Goal: Task Accomplishment & Management: Manage account settings

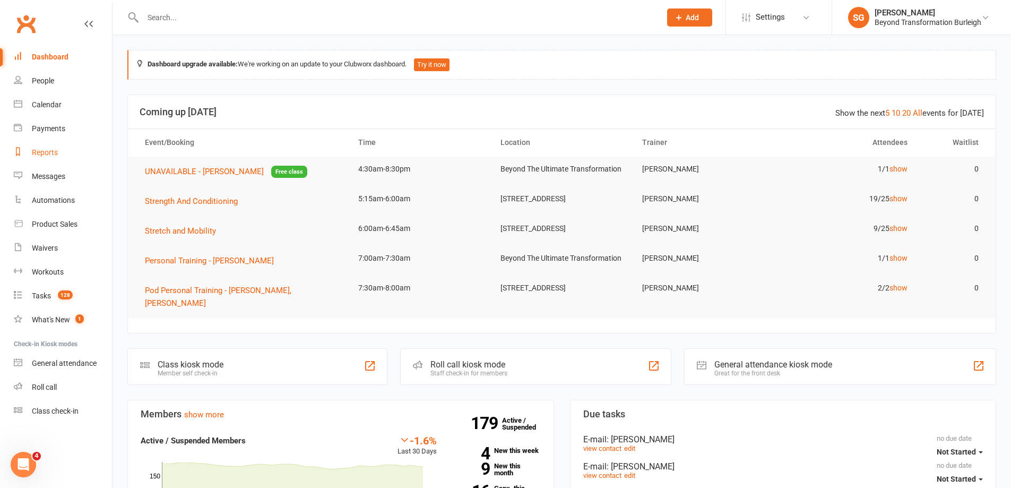
click at [49, 147] on link "Reports" at bounding box center [63, 153] width 98 height 24
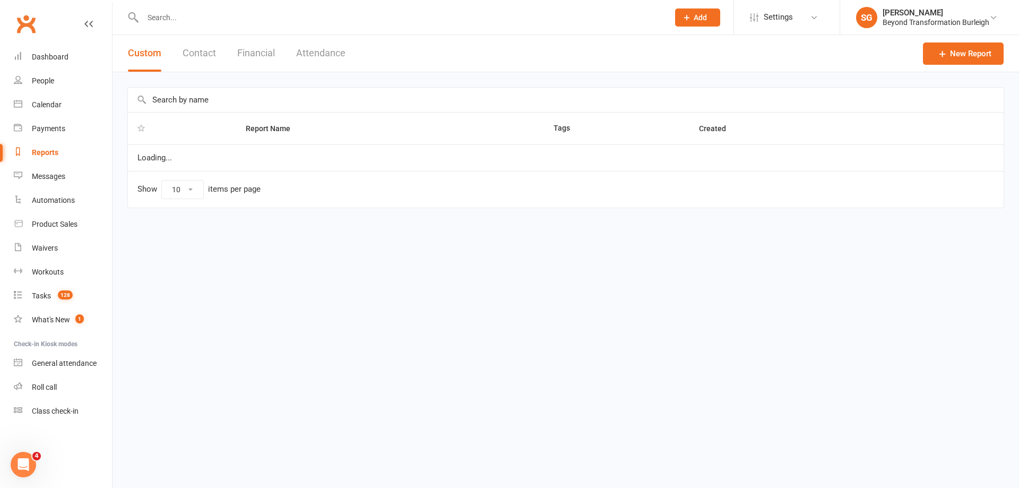
select select "100"
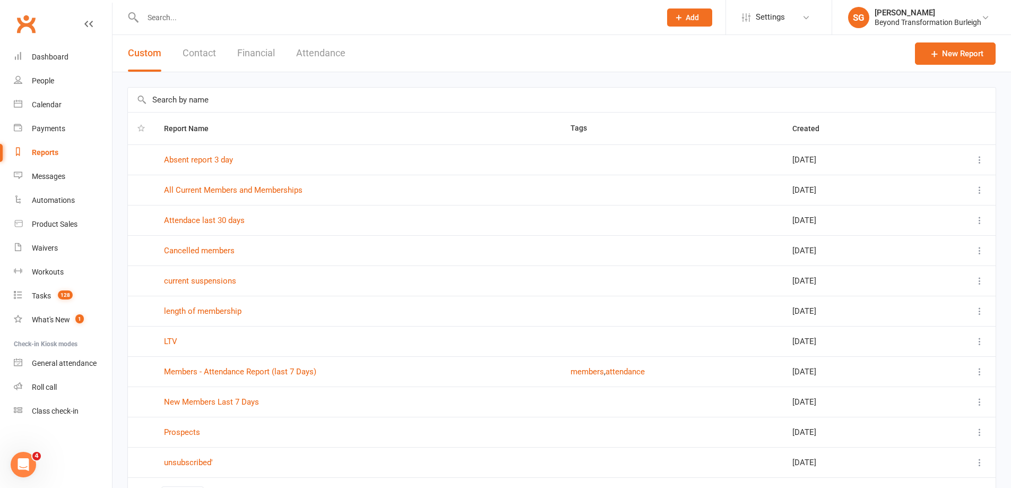
click at [327, 56] on button "Attendance" at bounding box center [320, 53] width 49 height 37
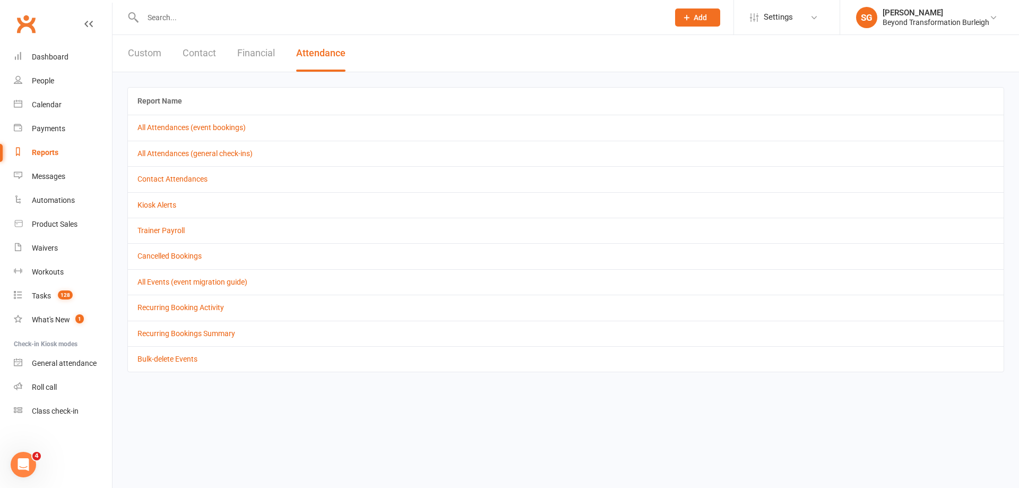
click at [148, 54] on button "Custom" at bounding box center [144, 53] width 33 height 37
select select "100"
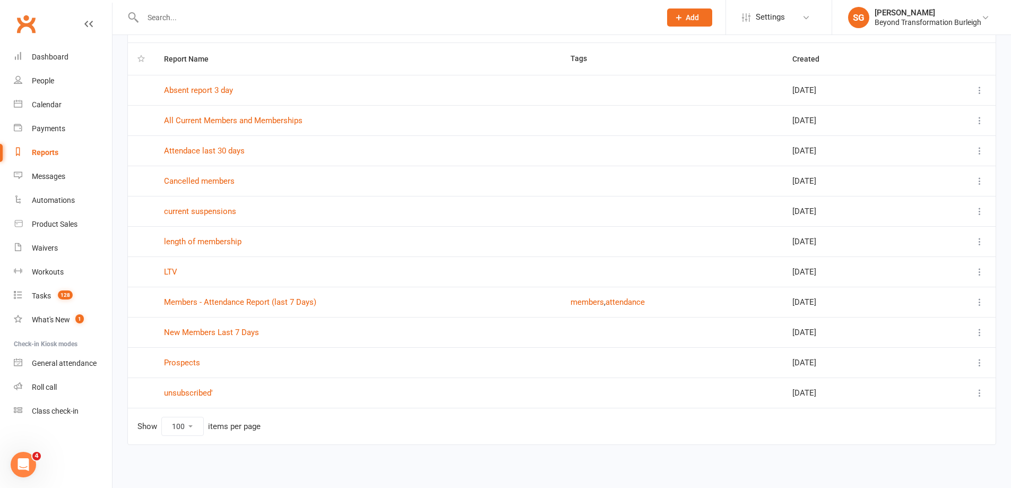
scroll to position [72, 0]
click at [229, 327] on link "New Members Last 7 Days" at bounding box center [211, 330] width 95 height 10
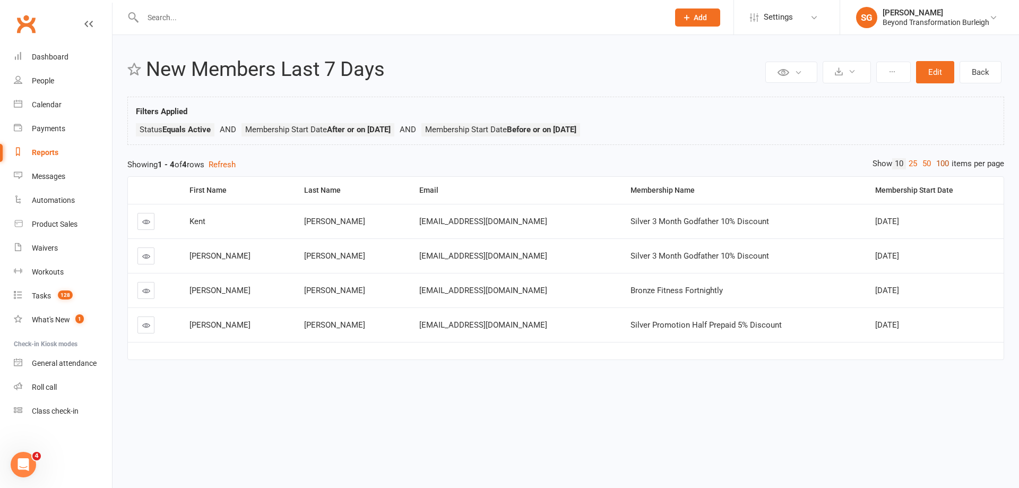
click at [943, 164] on link "100" at bounding box center [942, 163] width 18 height 11
click at [48, 154] on div "Reports" at bounding box center [45, 152] width 27 height 8
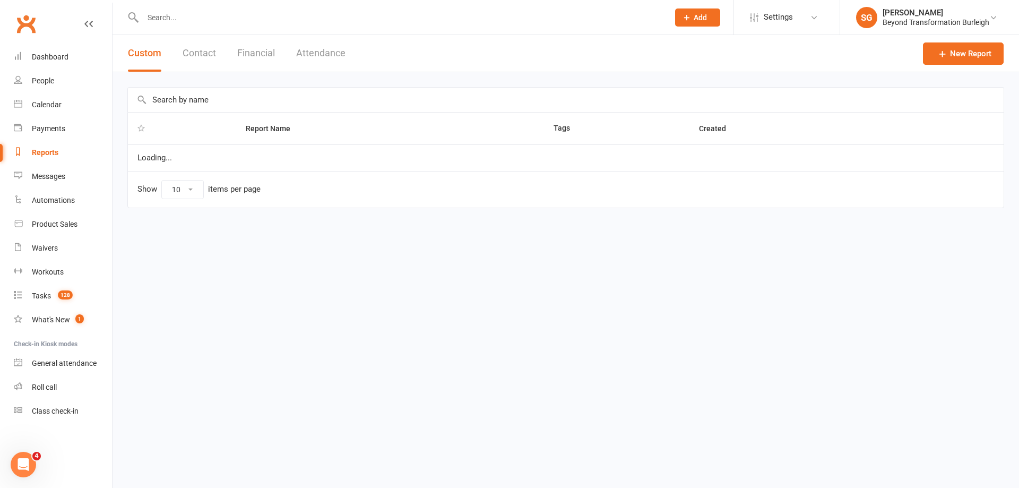
select select "100"
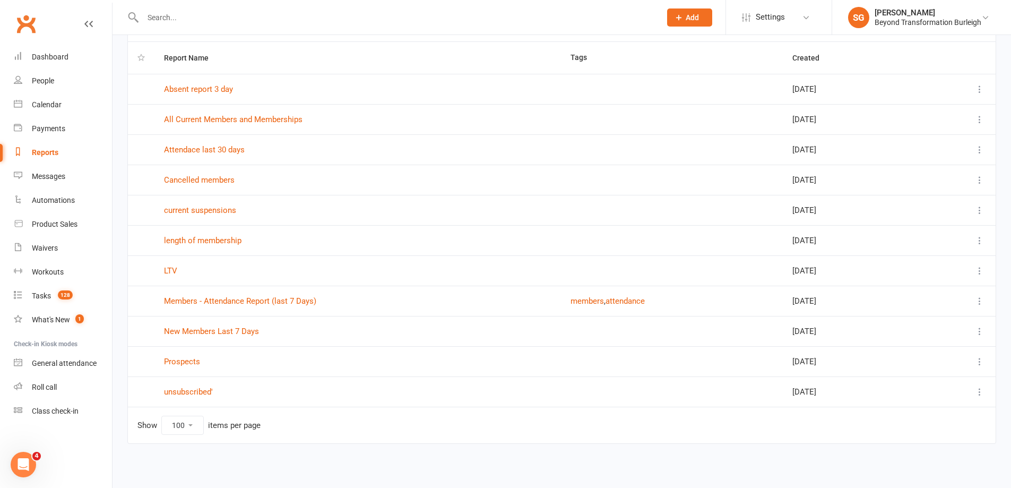
scroll to position [72, 0]
click at [285, 302] on link "Members - Attendance Report (last 7 Days)" at bounding box center [240, 300] width 152 height 10
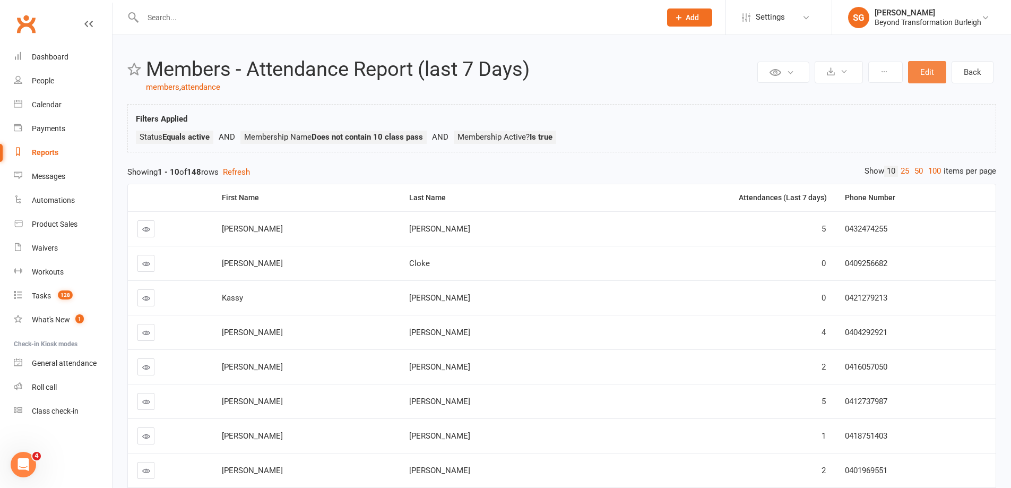
click at [935, 75] on button "Edit" at bounding box center [927, 72] width 38 height 22
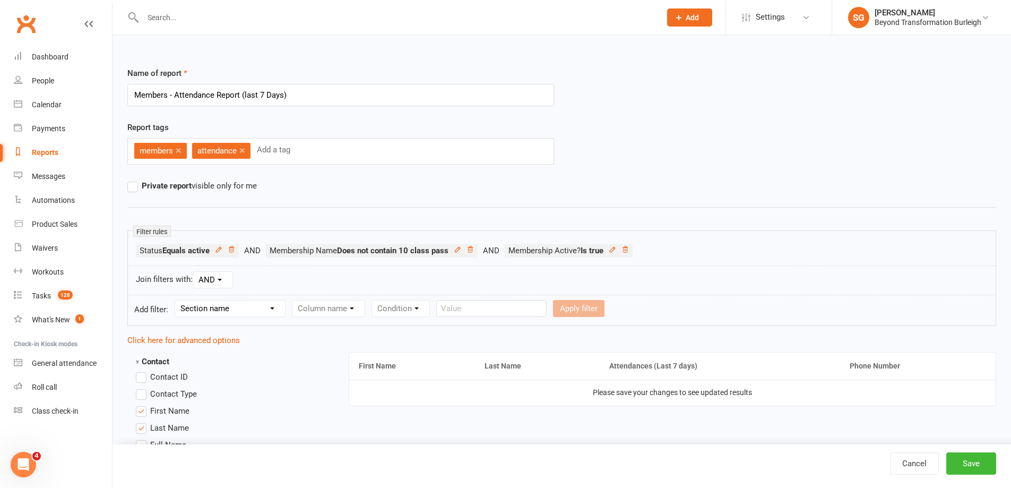
click at [283, 151] on input "text" at bounding box center [275, 150] width 38 height 14
click at [375, 125] on div "Report tags members × attendance × Add a tag" at bounding box center [340, 143] width 427 height 44
click at [239, 316] on div "Section name Contact Attendance Aggregate Payment Booking Waitlist Attendees Ca…" at bounding box center [230, 308] width 111 height 17
click at [247, 309] on select "Section name Contact Attendance Aggregate Payment Booking Waitlist Attendees Ca…" at bounding box center [230, 308] width 110 height 16
select select "11"
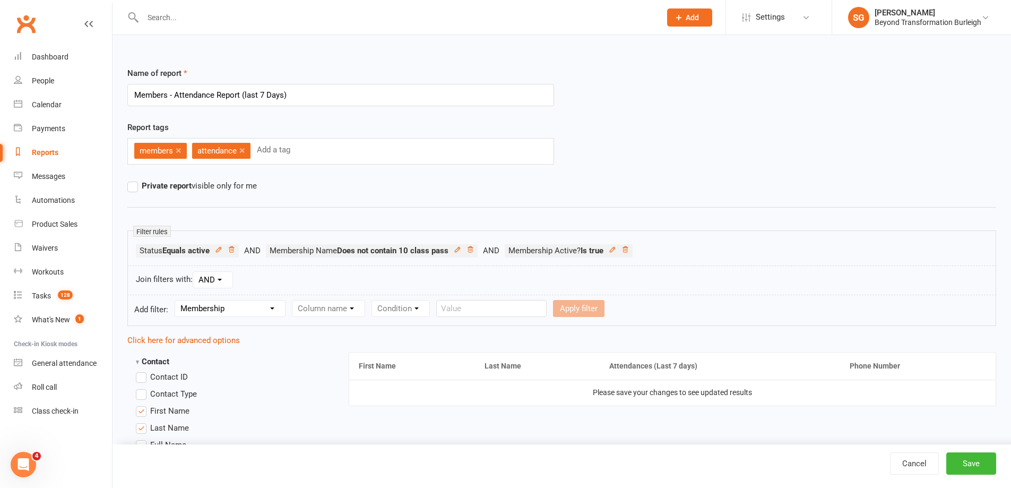
click at [177, 300] on select "Section name Contact Attendance Aggregate Payment Booking Waitlist Attendees Ca…" at bounding box center [230, 308] width 110 height 16
click at [345, 313] on select "Column name Membership ID Membership Name Membership Category Membership Start …" at bounding box center [395, 308] width 207 height 16
select select "2"
click at [293, 300] on select "Column name Membership ID Membership Name Membership Category Membership Start …" at bounding box center [395, 308] width 207 height 16
click at [558, 305] on select "Condition Equals Does not equal Contains Does not contain Is blank or does not …" at bounding box center [568, 308] width 122 height 16
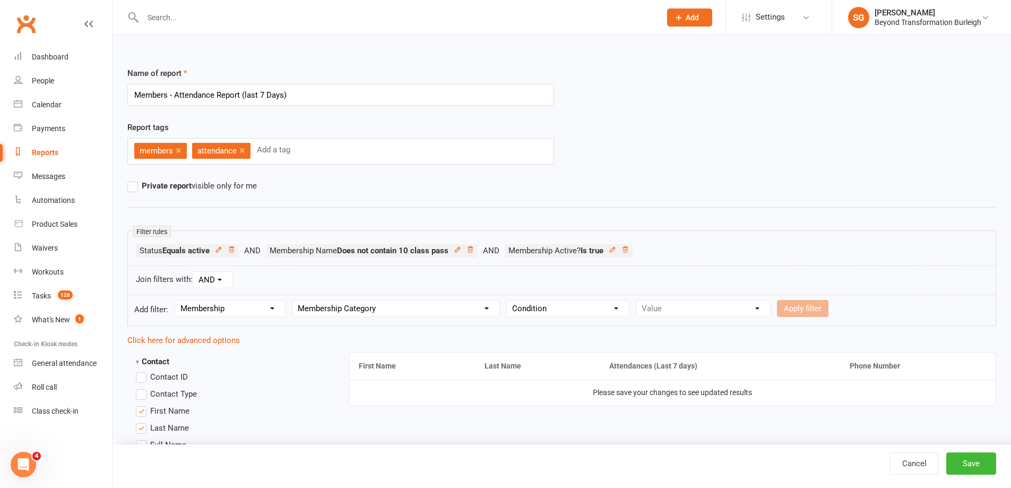
select select "1"
click at [508, 300] on select "Condition Equals Does not equal Contains Does not contain Is blank or does not …" at bounding box center [568, 308] width 122 height 16
click at [670, 310] on select "Value 12 WEEK PROGRAM 14 DAY SHRED CHALLENGES Event General GROUP CLASSES KIDS …" at bounding box center [703, 308] width 134 height 16
select select "13"
click at [637, 300] on select "Value 12 WEEK PROGRAM 14 DAY SHRED CHALLENGES Event General GROUP CLASSES KIDS …" at bounding box center [703, 308] width 134 height 16
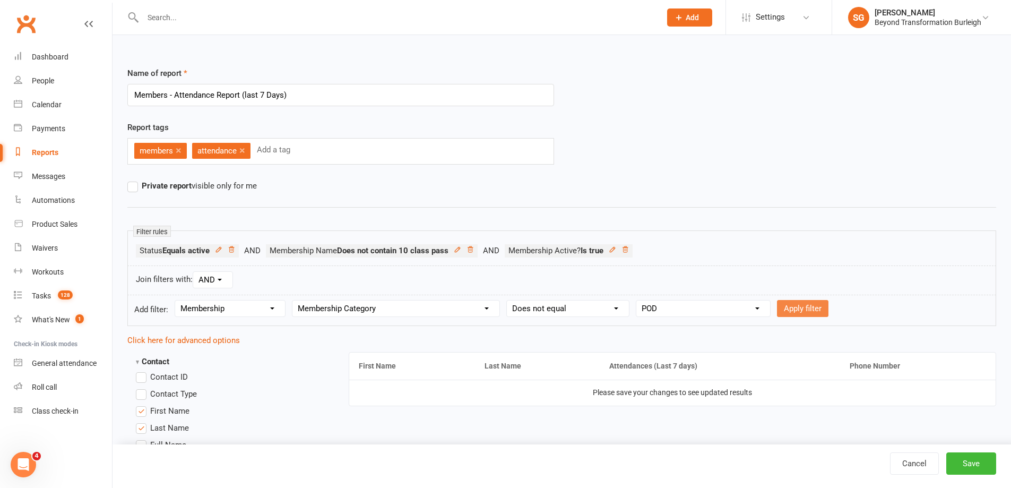
drag, startPoint x: 801, startPoint y: 303, endPoint x: 888, endPoint y: 297, distance: 86.7
click at [888, 297] on form "Add filter: Section name Contact Attendance Aggregate Payment Booking Waitlist …" at bounding box center [561, 309] width 868 height 31
click at [794, 306] on button "Apply filter" at bounding box center [802, 308] width 51 height 17
select select
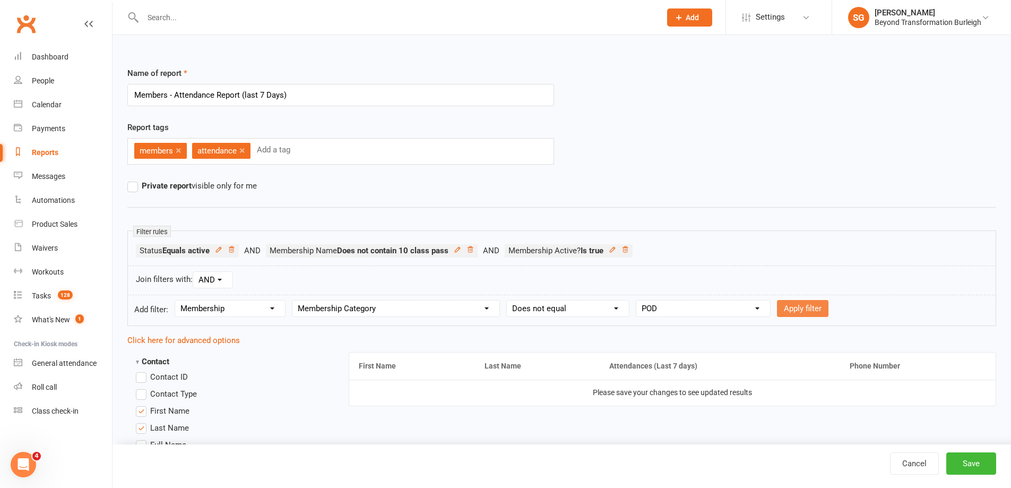
select select
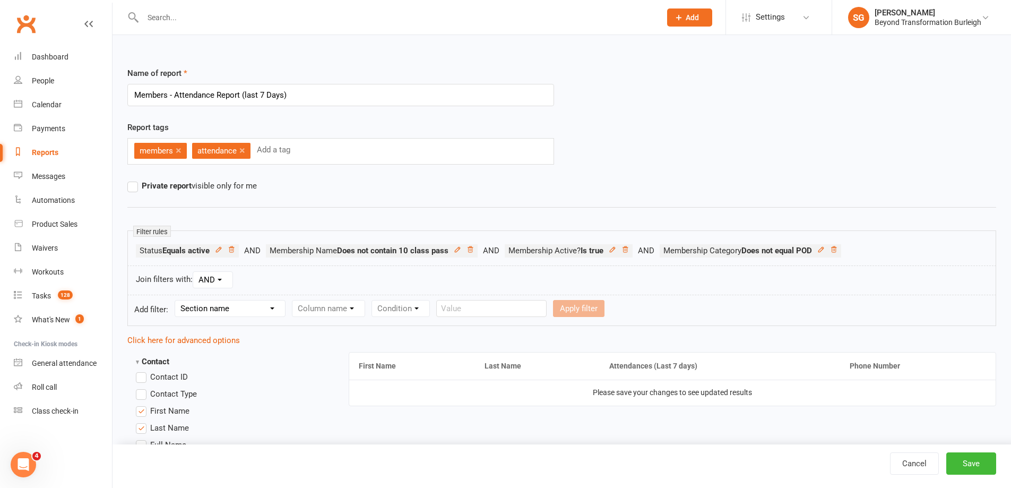
click at [220, 303] on select "Section name Contact Attendance Aggregate Payment Booking Waitlist Attendees Ca…" at bounding box center [230, 308] width 110 height 16
select select "11"
click at [177, 300] on select "Section name Contact Attendance Aggregate Payment Booking Waitlist Attendees Ca…" at bounding box center [230, 308] width 110 height 16
click at [332, 312] on select "Column name Membership ID Membership Name Membership Category Membership Start …" at bounding box center [395, 308] width 207 height 16
select select "2"
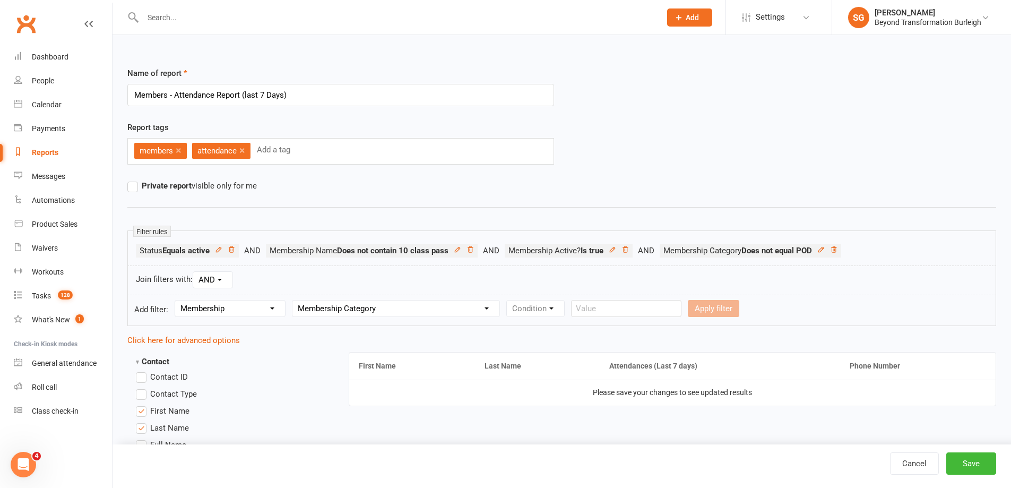
click at [293, 300] on select "Column name Membership ID Membership Name Membership Category Membership Start …" at bounding box center [395, 308] width 207 height 16
click at [560, 308] on select "Condition Equals Does not equal Contains Does not contain Is blank or does not …" at bounding box center [568, 308] width 122 height 16
select select "1"
click at [508, 300] on select "Condition Equals Does not equal Contains Does not contain Is blank or does not …" at bounding box center [568, 308] width 122 height 16
click at [669, 316] on div "Value 12 WEEK PROGRAM 14 DAY SHRED CHALLENGES Event General GROUP CLASSES KIDS …" at bounding box center [703, 308] width 135 height 17
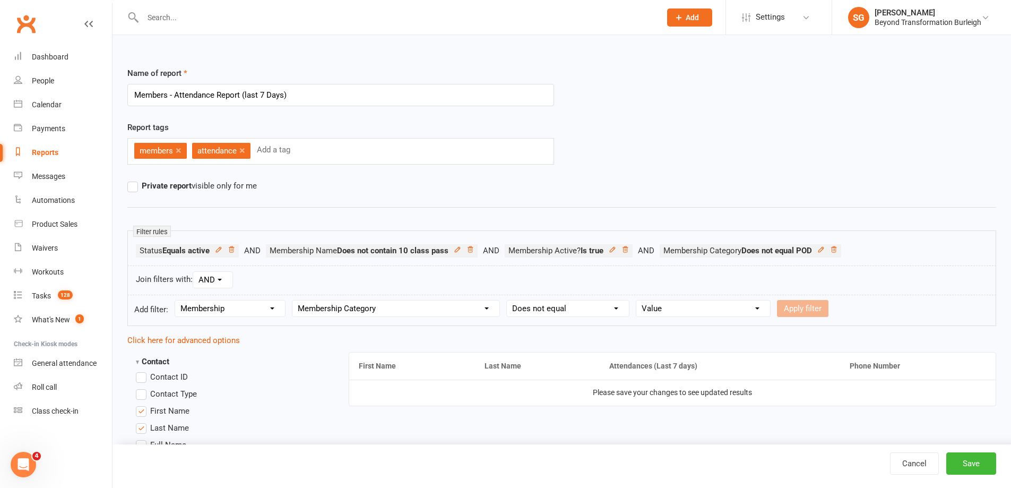
click at [672, 310] on select "Value 12 WEEK PROGRAM 14 DAY SHRED CHALLENGES Event General GROUP CLASSES KIDS …" at bounding box center [703, 308] width 134 height 16
select select "11"
click at [637, 300] on select "Value 12 WEEK PROGRAM 14 DAY SHRED CHALLENGES Event General GROUP CLASSES KIDS …" at bounding box center [703, 308] width 134 height 16
click at [815, 309] on button "Apply filter" at bounding box center [802, 308] width 51 height 17
select select
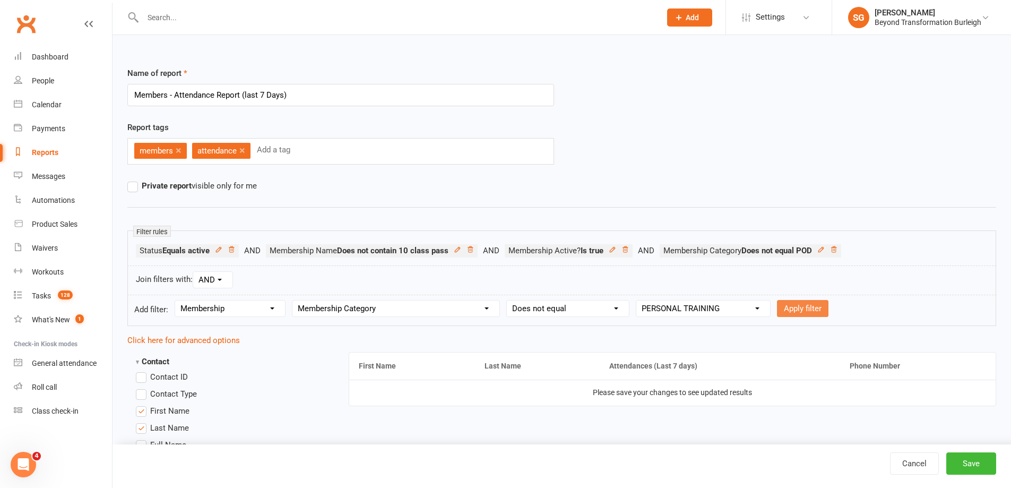
select select
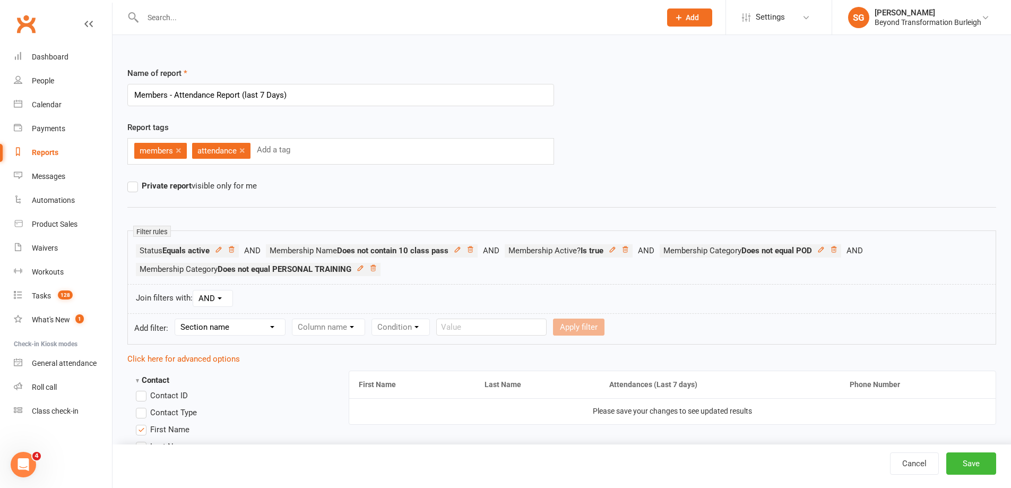
click at [245, 328] on select "Section name Contact Attendance Aggregate Payment Booking Waitlist Attendees Ca…" at bounding box center [230, 327] width 110 height 16
select select "11"
click at [177, 319] on select "Section name Contact Attendance Aggregate Payment Booking Waitlist Attendees Ca…" at bounding box center [230, 327] width 110 height 16
click at [339, 338] on form "Add filter: Section name Contact Attendance Aggregate Payment Booking Waitlist …" at bounding box center [561, 328] width 868 height 31
click at [349, 329] on select "Column name Membership ID Membership Name Membership Category Membership Start …" at bounding box center [395, 327] width 207 height 16
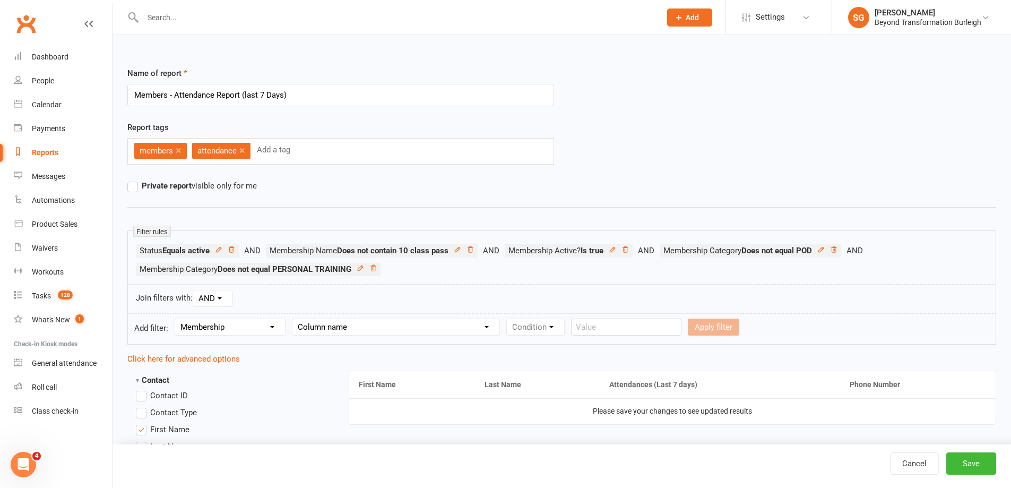
select select "2"
click at [293, 319] on select "Column name Membership ID Membership Name Membership Category Membership Start …" at bounding box center [395, 327] width 207 height 16
click at [563, 329] on select "Condition Equals Does not equal Contains Does not contain Is blank or does not …" at bounding box center [568, 327] width 122 height 16
select select "1"
click at [508, 319] on select "Condition Equals Does not equal Contains Does not contain Is blank or does not …" at bounding box center [568, 327] width 122 height 16
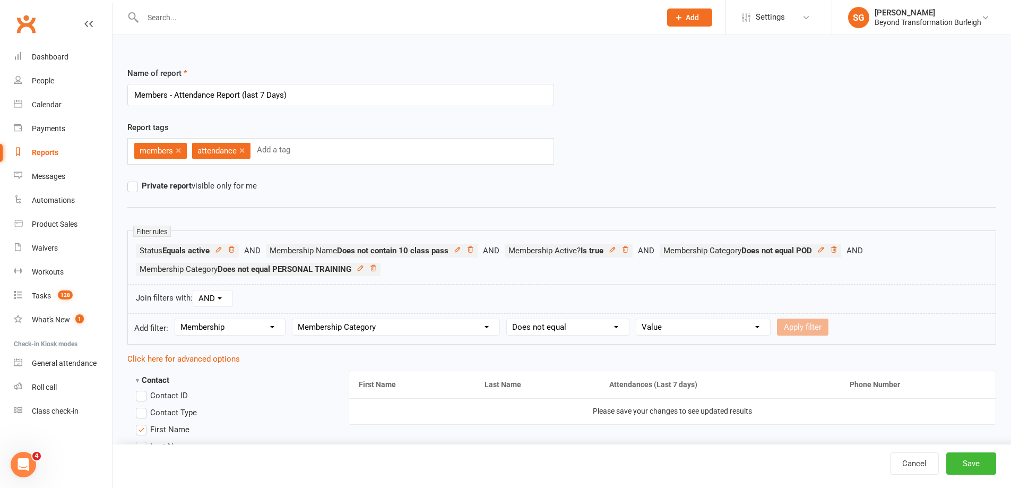
click at [685, 328] on select "Value 12 WEEK PROGRAM 14 DAY SHRED CHALLENGES Event General GROUP CLASSES KIDS …" at bounding box center [703, 327] width 134 height 16
click at [918, 323] on form "Add filter: Section name Contact Attendance Aggregate Payment Booking Waitlist …" at bounding box center [561, 328] width 868 height 31
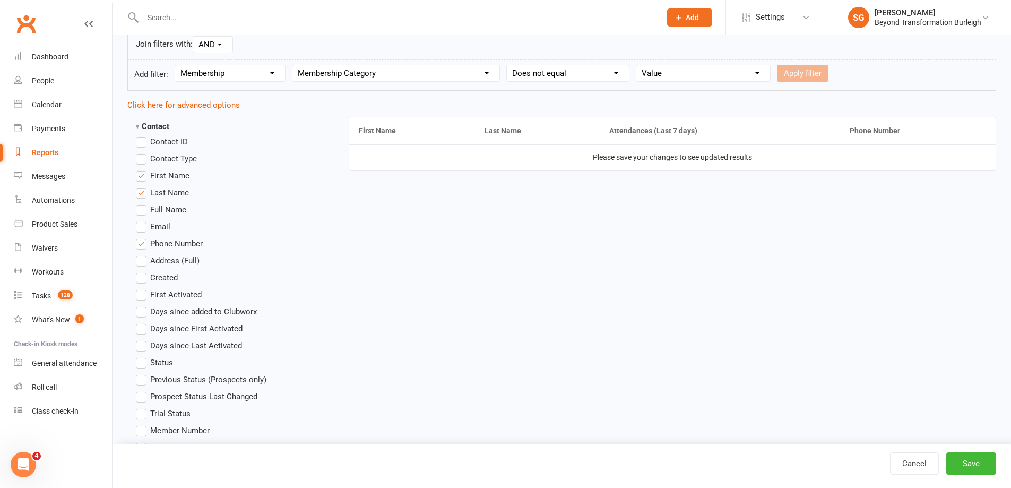
scroll to position [265, 0]
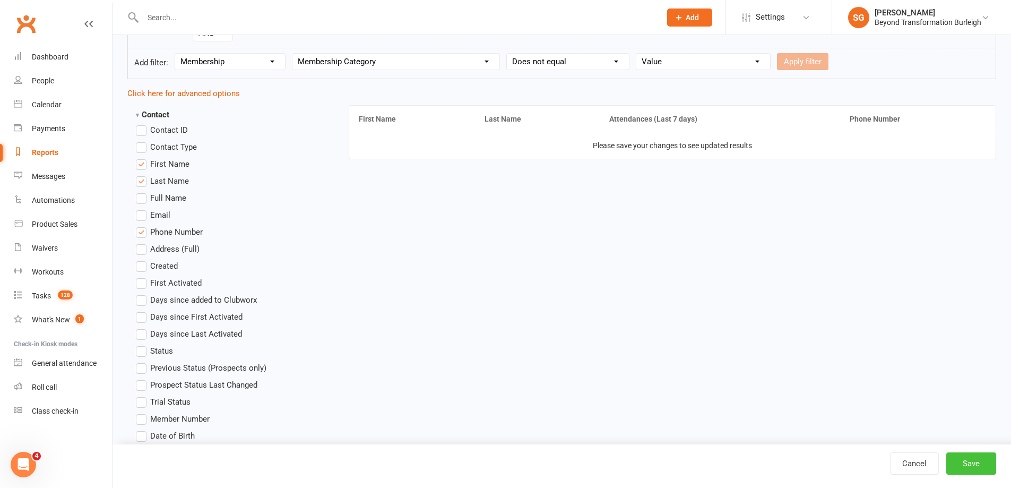
click at [970, 457] on button "Save" at bounding box center [971, 463] width 50 height 22
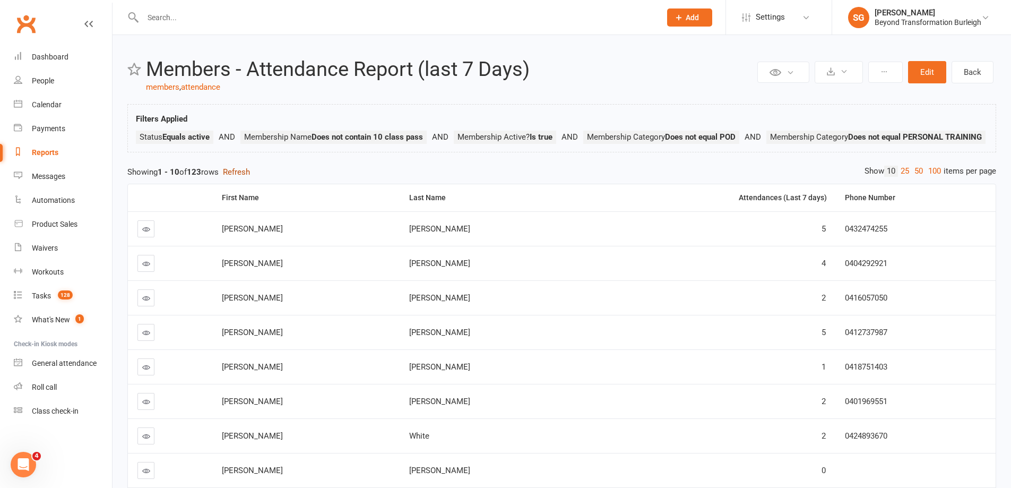
click at [240, 178] on button "Refresh" at bounding box center [236, 172] width 27 height 13
click at [929, 77] on button "Edit" at bounding box center [927, 72] width 38 height 22
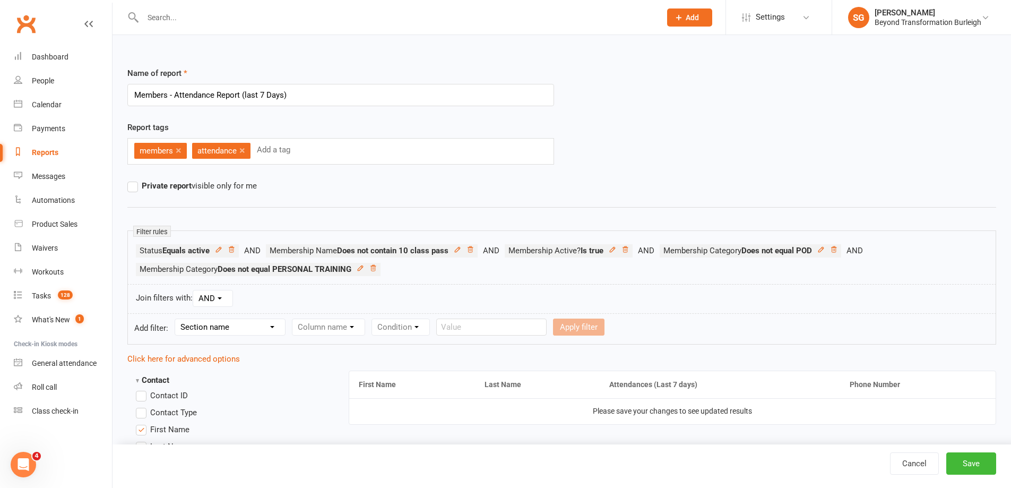
click at [228, 332] on select "Section name Contact Attendance Aggregate Payment Booking Waitlist Attendees Ca…" at bounding box center [230, 327] width 110 height 16
click at [241, 332] on select "Section name Contact Attendance Aggregate Payment Booking Waitlist Attendees Ca…" at bounding box center [230, 327] width 110 height 16
select select "13"
click at [177, 319] on select "Section name Contact Attendance Aggregate Payment Booking Waitlist Attendees Ca…" at bounding box center [230, 327] width 110 height 16
click at [346, 324] on select "Column name Suspension Current? Suspension Starts Suspension Ends Suspension Ad…" at bounding box center [352, 327] width 120 height 16
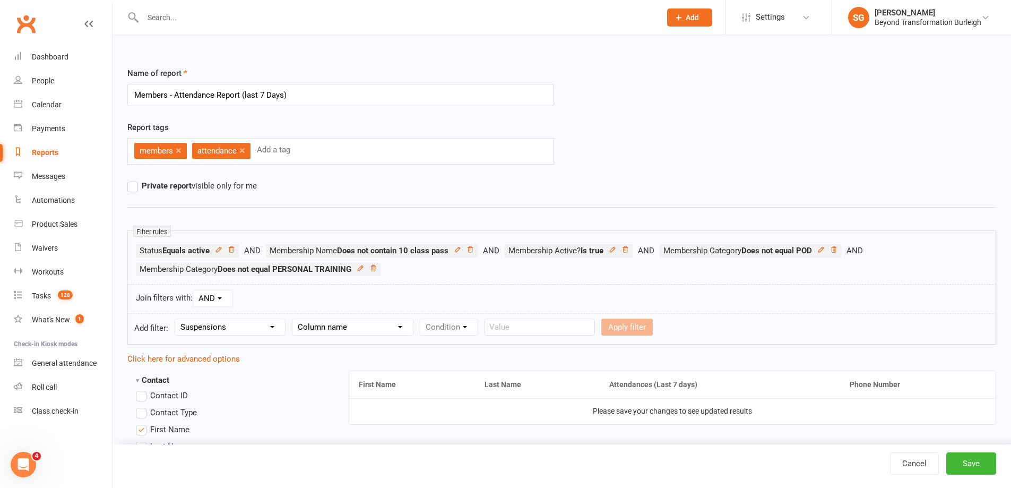
select select "0"
click at [293, 319] on select "Column name Suspension Current? Suspension Starts Suspension Ends Suspension Ad…" at bounding box center [352, 327] width 120 height 16
click at [445, 334] on select "Condition Is Is not Is blank Is not blank" at bounding box center [452, 327] width 64 height 16
select select "1"
click at [421, 319] on select "Condition Is Is not Is blank Is not blank" at bounding box center [452, 327] width 64 height 16
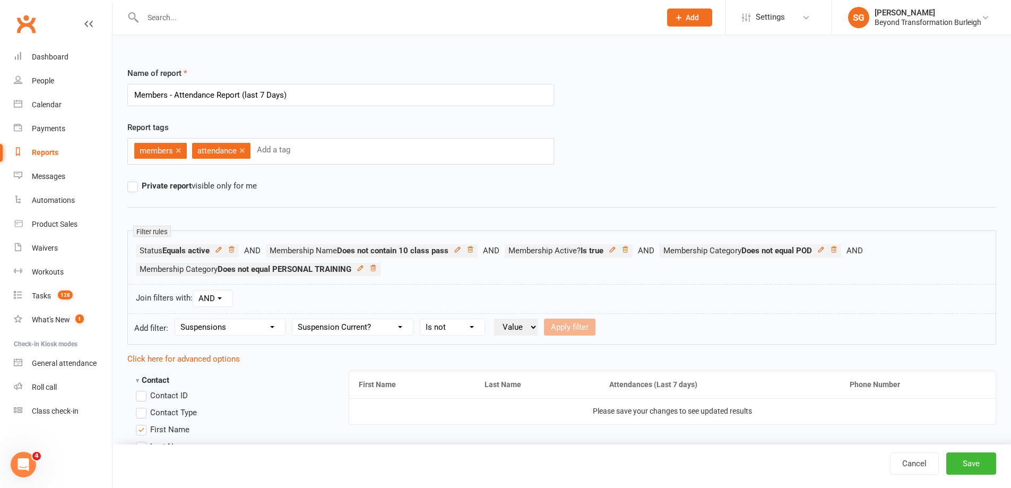
click at [514, 333] on select "Value Yes No" at bounding box center [516, 326] width 44 height 17
select select "true"
click at [495, 318] on select "Value Yes No" at bounding box center [516, 326] width 44 height 17
drag, startPoint x: 558, startPoint y: 329, endPoint x: 773, endPoint y: 329, distance: 215.4
click at [773, 329] on form "Add filter: Section name Contact Attendance Aggregate Payment Booking Waitlist …" at bounding box center [561, 328] width 868 height 31
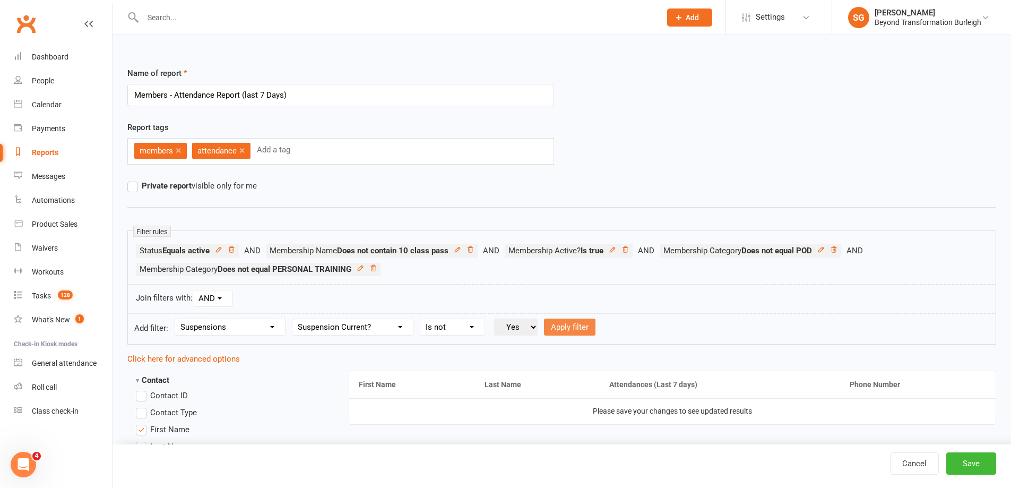
click at [580, 323] on button "Apply filter" at bounding box center [569, 326] width 51 height 17
select select
click at [533, 269] on icon at bounding box center [529, 267] width 7 height 7
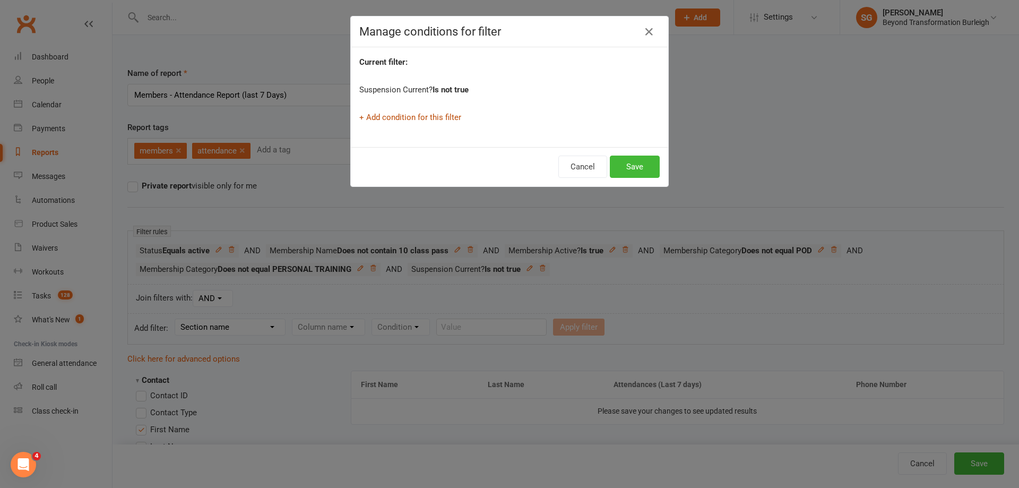
click at [425, 119] on link "+ Add condition for this filter" at bounding box center [410, 117] width 102 height 10
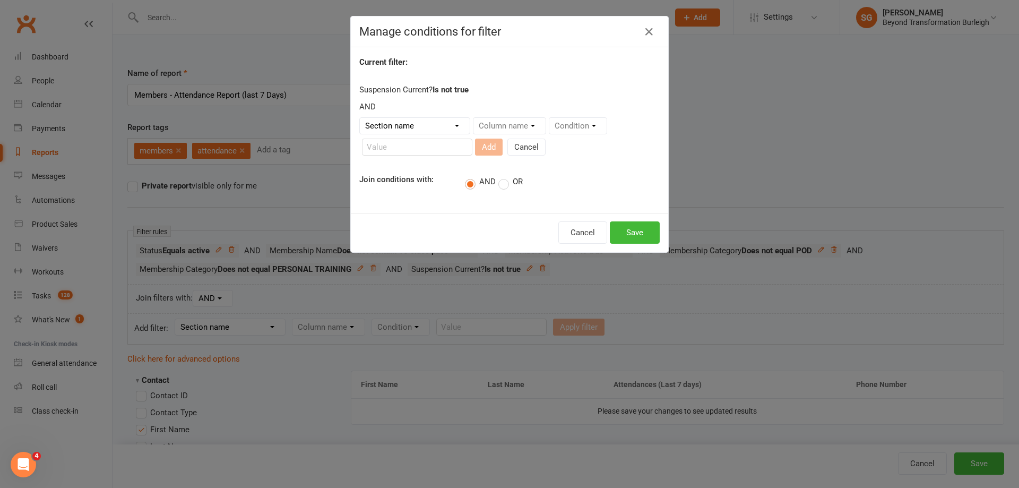
drag, startPoint x: 438, startPoint y: 94, endPoint x: 460, endPoint y: 88, distance: 22.8
click at [440, 94] on strong "Is not true" at bounding box center [450, 90] width 36 height 10
click at [575, 233] on button "Cancel" at bounding box center [582, 232] width 49 height 22
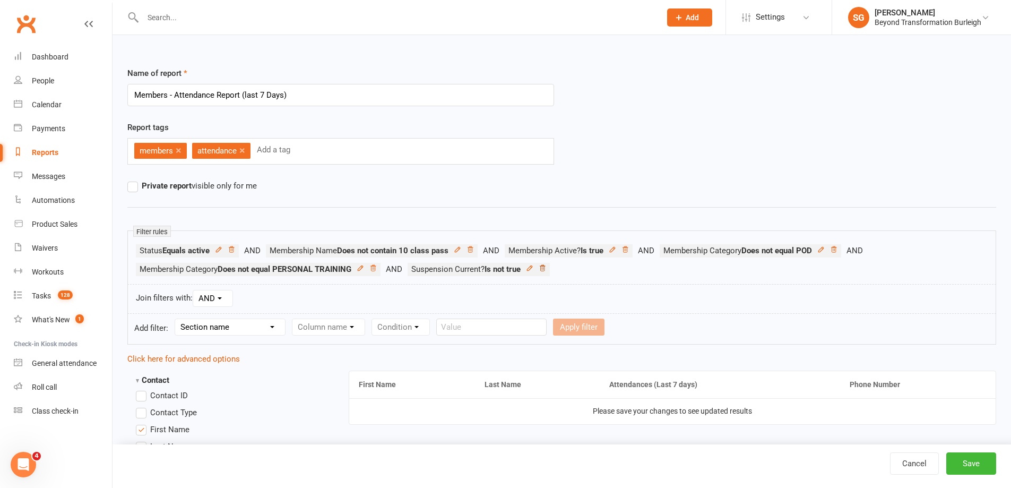
click at [544, 268] on icon at bounding box center [541, 267] width 7 height 7
click at [202, 328] on select "Section name Contact Attendance Aggregate Payment Booking Waitlist Attendees Ca…" at bounding box center [230, 327] width 110 height 16
select select "13"
click at [177, 319] on select "Section name Contact Attendance Aggregate Payment Booking Waitlist Attendees Ca…" at bounding box center [230, 327] width 110 height 16
click at [326, 330] on select "Column name Suspension Current? Suspension Starts Suspension Ends Suspension Ad…" at bounding box center [352, 327] width 120 height 16
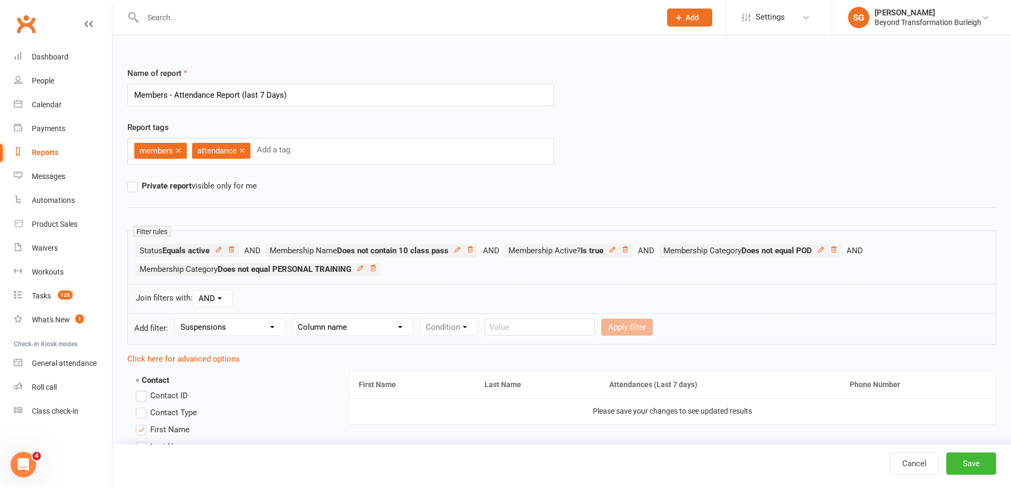
select select "0"
click at [293, 319] on select "Column name Suspension Current? Suspension Starts Suspension Ends Suspension Ad…" at bounding box center [352, 327] width 120 height 16
click at [458, 332] on select "Condition Is Is not Is blank Is not blank" at bounding box center [452, 327] width 64 height 16
select select "1"
click at [421, 319] on select "Condition Is Is not Is blank Is not blank" at bounding box center [452, 327] width 64 height 16
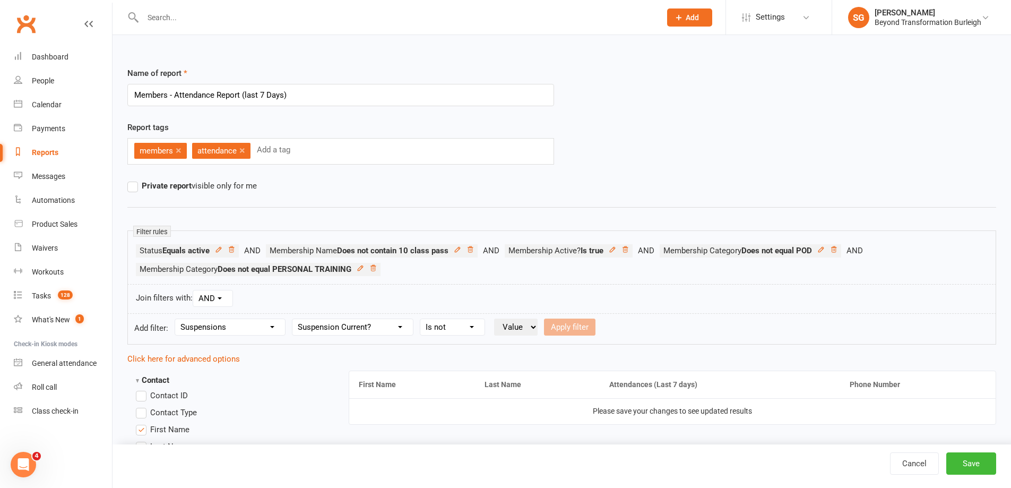
click at [511, 329] on select "Value Yes No" at bounding box center [516, 326] width 44 height 17
select select "true"
click at [495, 318] on select "Value Yes No" at bounding box center [516, 326] width 44 height 17
click at [563, 329] on button "Apply filter" at bounding box center [569, 326] width 51 height 17
select select
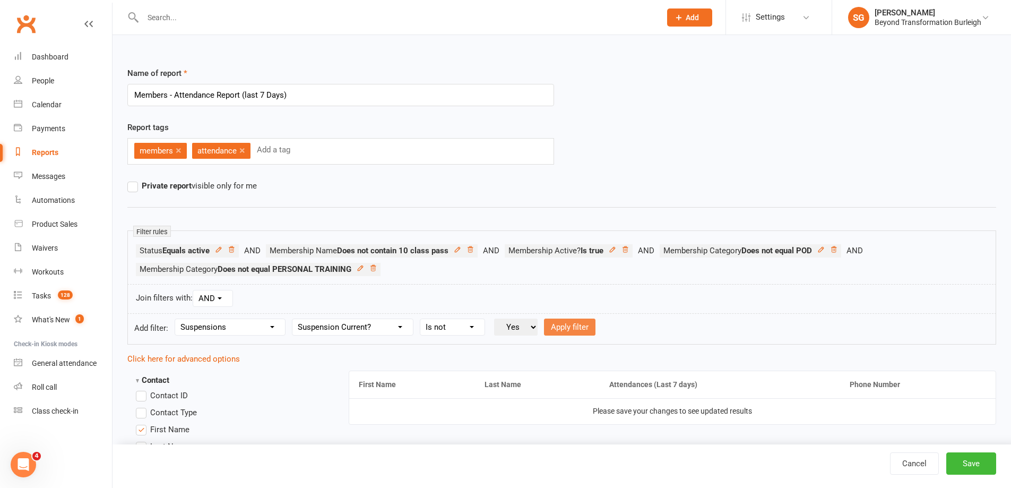
select select
click at [531, 269] on icon at bounding box center [529, 267] width 7 height 7
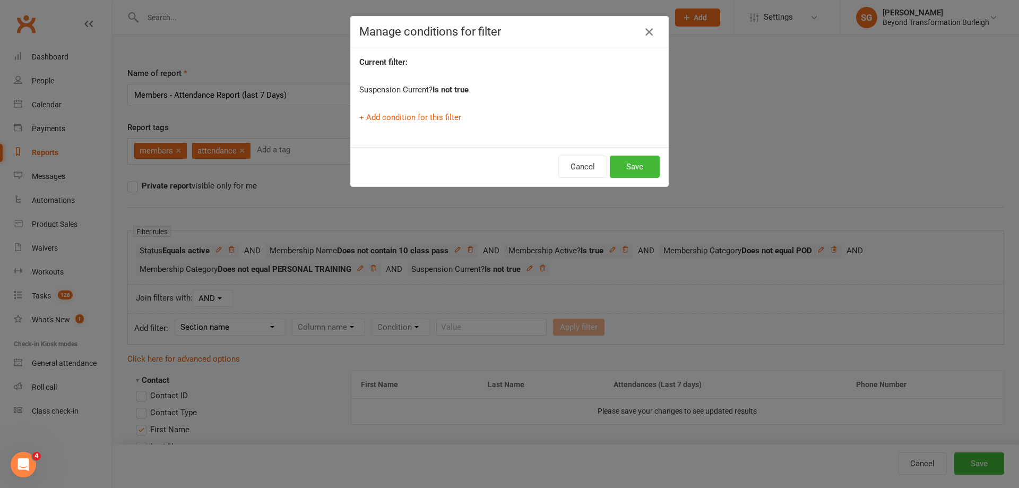
click at [646, 34] on icon "button" at bounding box center [648, 31] width 13 height 13
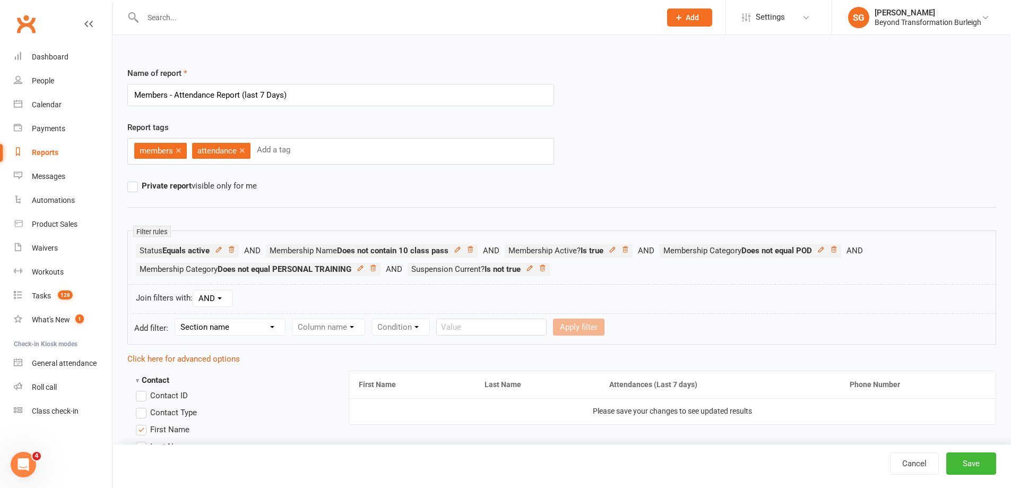
click at [249, 326] on select "Section name Contact Attendance Aggregate Payment Booking Waitlist Attendees Ca…" at bounding box center [230, 327] width 110 height 16
select select "11"
click at [177, 319] on select "Section name Contact Attendance Aggregate Payment Booking Waitlist Attendees Ca…" at bounding box center [230, 327] width 110 height 16
click at [344, 333] on select "Column name Membership ID Membership Name Membership Category Membership Start …" at bounding box center [395, 327] width 207 height 16
select select "2"
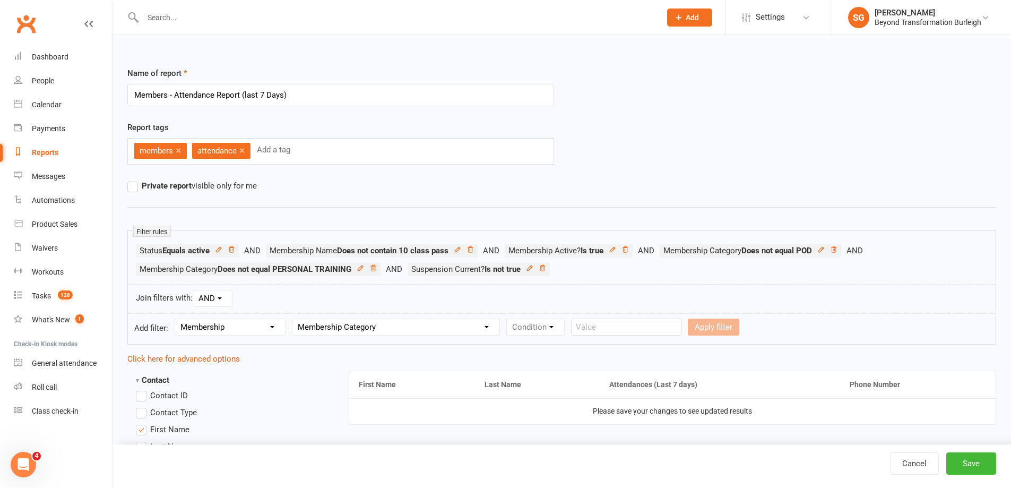
click at [293, 319] on select "Column name Membership ID Membership Name Membership Category Membership Start …" at bounding box center [395, 327] width 207 height 16
click at [555, 323] on select "Condition Equals Does not equal Contains Does not contain Is blank or does not …" at bounding box center [568, 327] width 122 height 16
select select "1"
click at [508, 319] on select "Condition Equals Does not equal Contains Does not contain Is blank or does not …" at bounding box center [568, 327] width 122 height 16
click at [673, 338] on form "Add filter: Section name Contact Attendance Aggregate Payment Booking Waitlist …" at bounding box center [561, 328] width 868 height 31
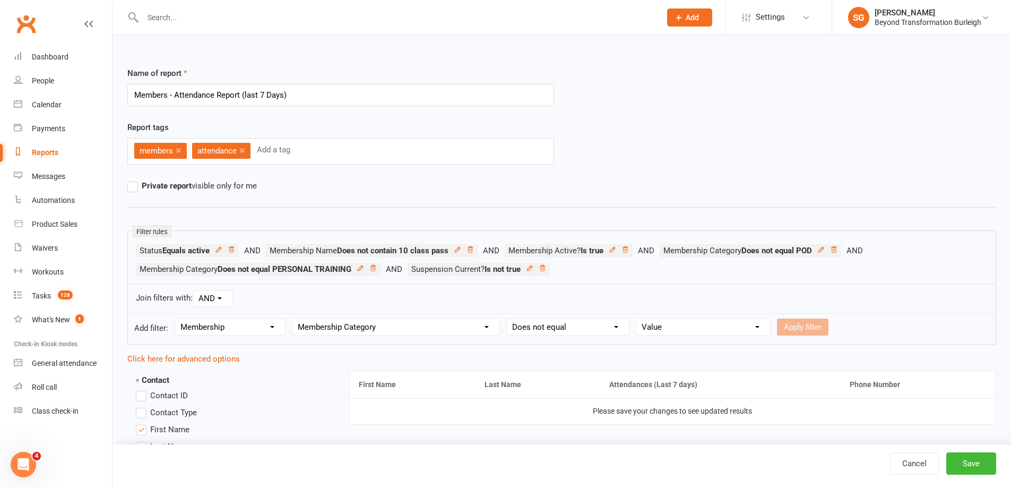
click at [679, 329] on select "Value 12 WEEK PROGRAM 14 DAY SHRED CHALLENGES Event General GROUP CLASSES KIDS …" at bounding box center [703, 327] width 134 height 16
click at [545, 268] on icon at bounding box center [542, 268] width 5 height 6
click at [246, 327] on select "Section name Contact Attendance Aggregate Payment Booking Waitlist Attendees Ca…" at bounding box center [230, 327] width 110 height 16
click at [482, 309] on div "Join filters with: AND OR" at bounding box center [561, 299] width 868 height 30
click at [279, 325] on select "Section name Contact Attendance Aggregate Payment Booking Waitlist Attendees Ca…" at bounding box center [230, 327] width 110 height 16
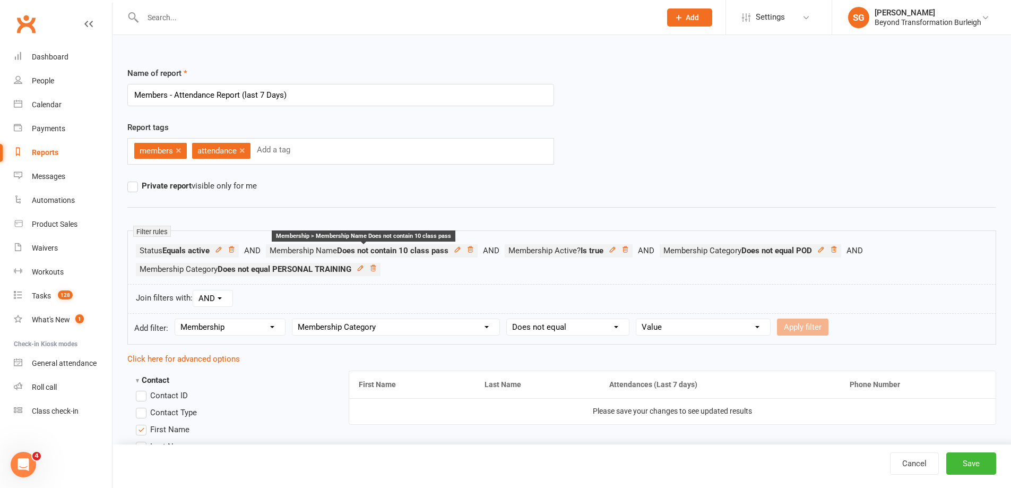
select select "0"
click at [177, 319] on select "Section name Contact Attendance Aggregate Payment Booking Waitlist Attendees Ca…" at bounding box center [230, 327] width 110 height 16
select select
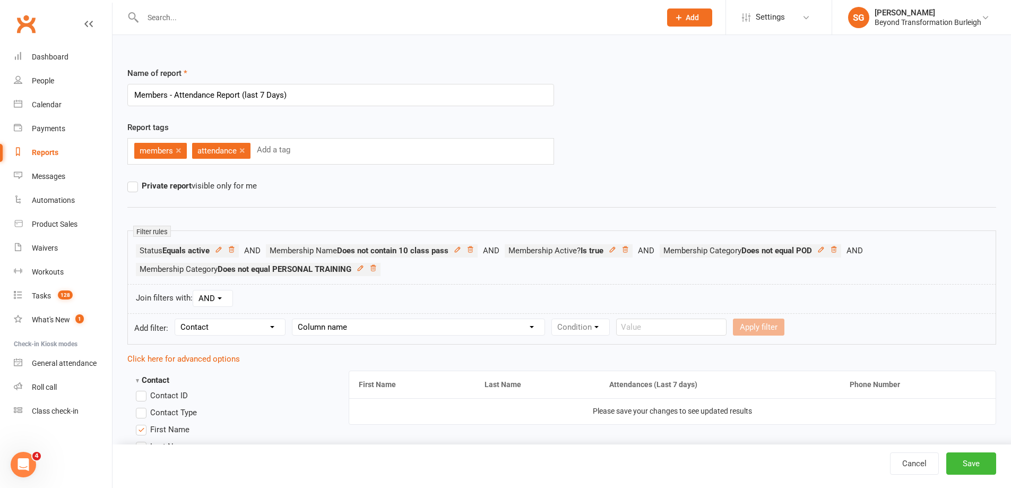
click at [368, 327] on select "Column name Contact Type First Name Last Name Full Name Email Phone Number Addr…" at bounding box center [418, 327] width 252 height 16
select select "12"
click at [293, 319] on select "Column name Contact Type First Name Last Name Full Name Email Phone Number Addr…" at bounding box center [418, 327] width 252 height 16
click at [627, 327] on select "Condition Equals Does not equal Contains Does not contain Is blank or does not …" at bounding box center [613, 327] width 122 height 16
select select "1"
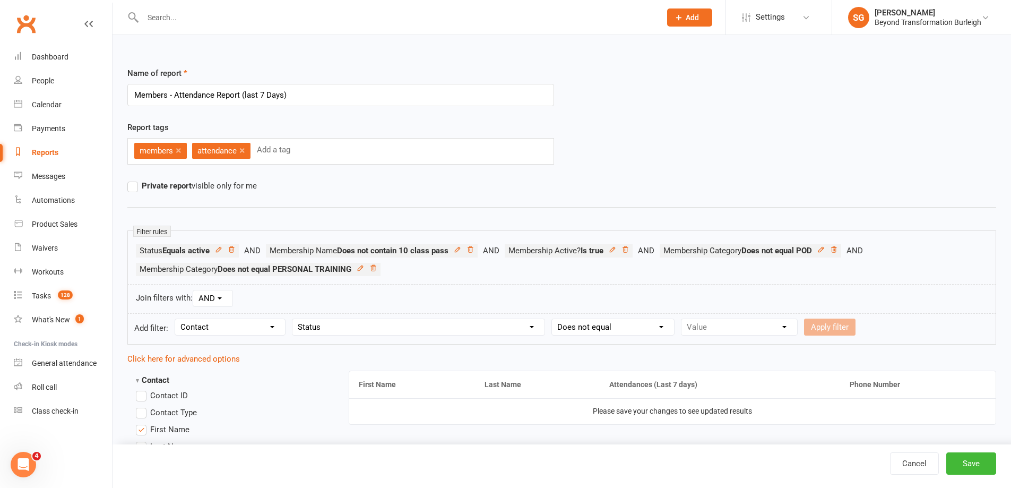
click at [553, 319] on select "Condition Equals Does not equal Contains Does not contain Is blank or does not …" at bounding box center [613, 327] width 122 height 16
click at [715, 323] on select "Value Prospect: Initial Contact Prospect: Follow-up Call Prospect: Follow-up Em…" at bounding box center [739, 327] width 116 height 16
select select "9"
click at [681, 319] on select "Value Prospect: Initial Contact Prospect: Follow-up Call Prospect: Follow-up Em…" at bounding box center [739, 327] width 116 height 16
click at [823, 325] on button "Apply filter" at bounding box center [829, 326] width 51 height 17
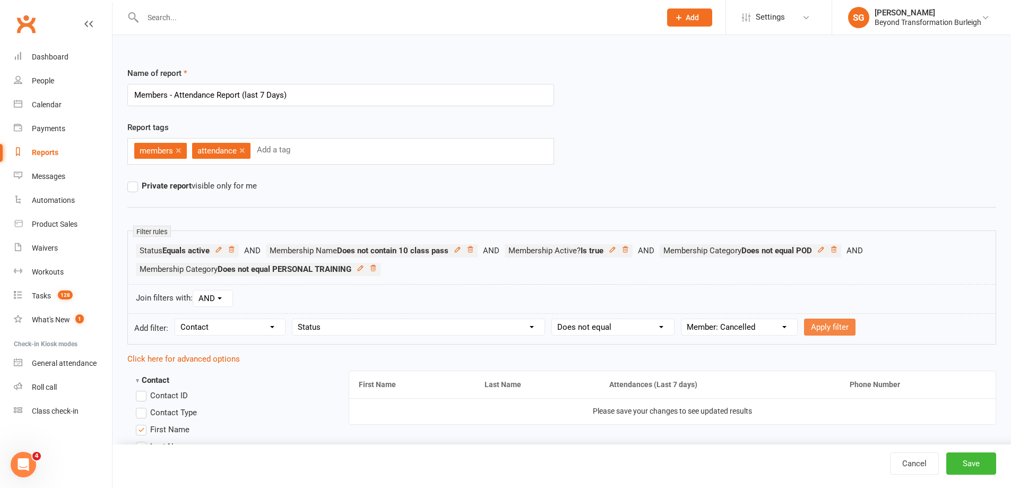
select select
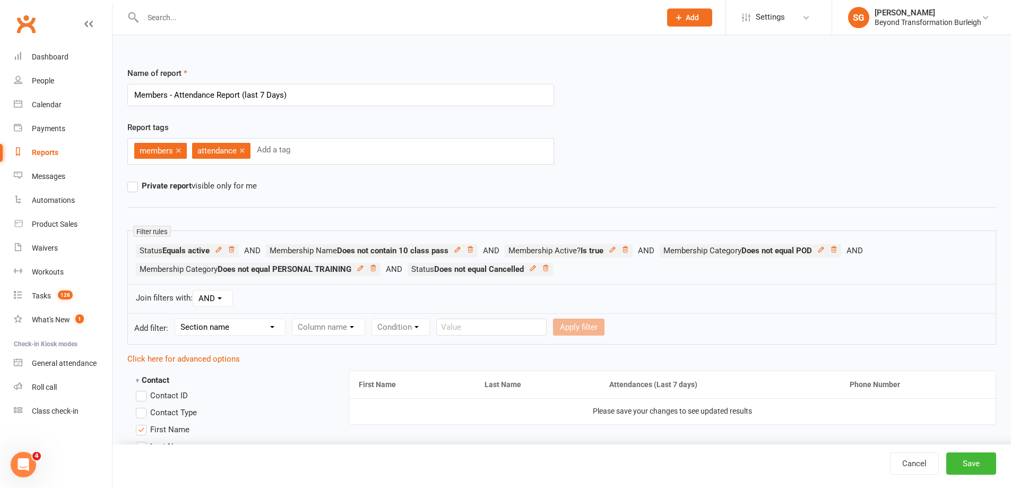
click at [242, 329] on select "Section name Contact Attendance Aggregate Payment Booking Waitlist Attendees Ca…" at bounding box center [230, 327] width 110 height 16
select select "0"
click at [177, 319] on select "Section name Contact Attendance Aggregate Payment Booking Waitlist Attendees Ca…" at bounding box center [230, 327] width 110 height 16
click at [341, 319] on div "Column name Contact Type First Name Last Name Full Name Email Phone Number Addr…" at bounding box center [418, 326] width 253 height 17
click at [338, 325] on select "Column name Contact Type First Name Last Name Full Name Email Phone Number Addr…" at bounding box center [418, 327] width 252 height 16
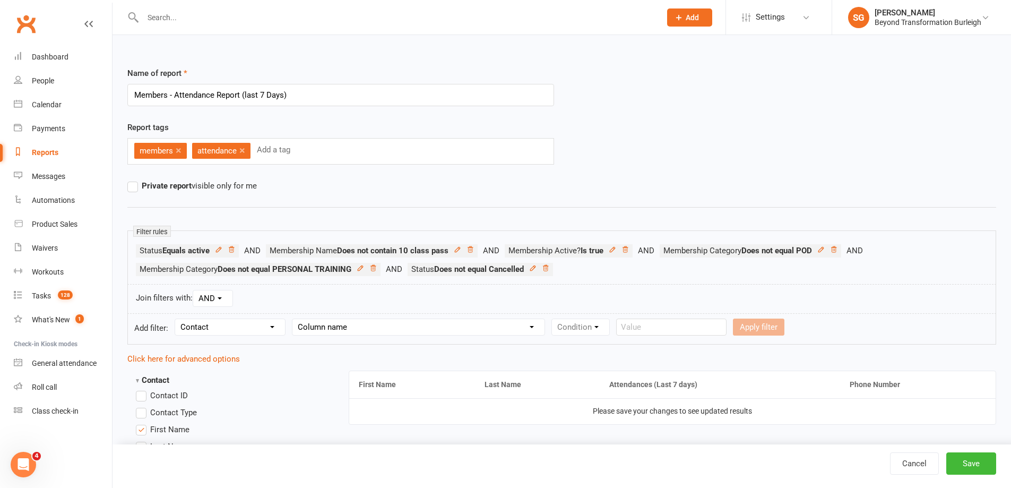
select select "12"
click at [293, 319] on select "Column name Contact Type First Name Last Name Full Name Email Phone Number Addr…" at bounding box center [418, 327] width 252 height 16
click at [581, 331] on select "Condition Equals Does not equal Contains Does not contain Is blank or does not …" at bounding box center [613, 327] width 122 height 16
select select "1"
click at [553, 319] on select "Condition Equals Does not equal Contains Does not contain Is blank or does not …" at bounding box center [613, 327] width 122 height 16
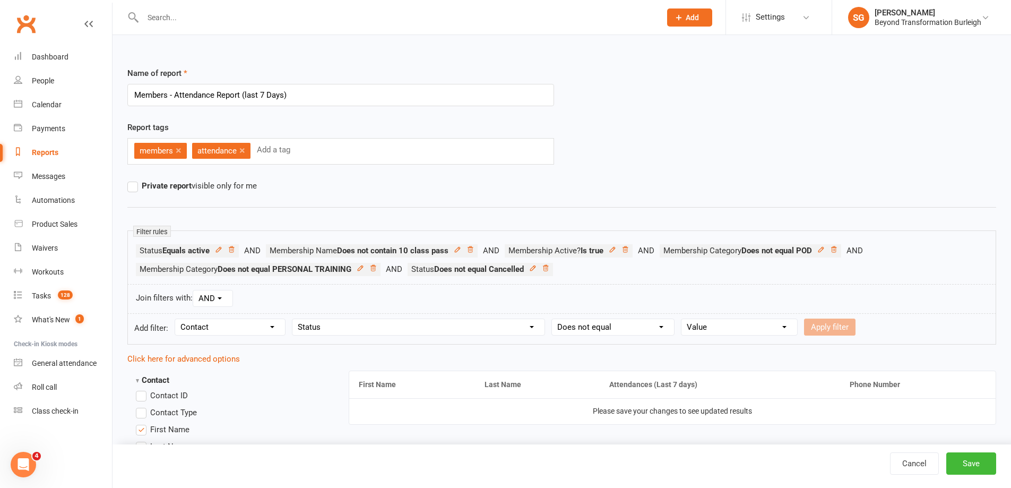
click at [729, 331] on select "Value Prospect: Initial Contact Prospect: Follow-up Call Prospect: Follow-up Em…" at bounding box center [739, 327] width 116 height 16
select select "10"
click at [681, 319] on select "Value Prospect: Initial Contact Prospect: Follow-up Call Prospect: Follow-up Em…" at bounding box center [739, 327] width 116 height 16
click at [823, 327] on button "Apply filter" at bounding box center [829, 326] width 51 height 17
select select
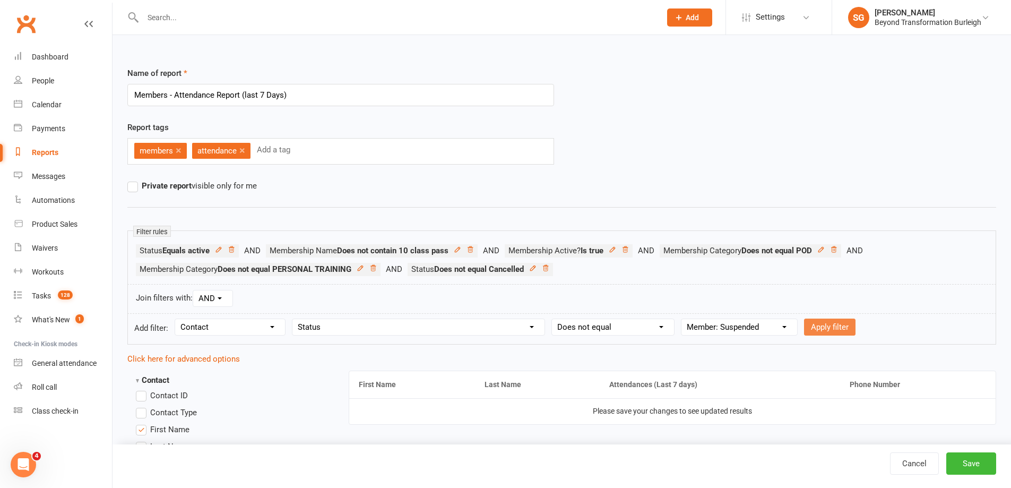
select select
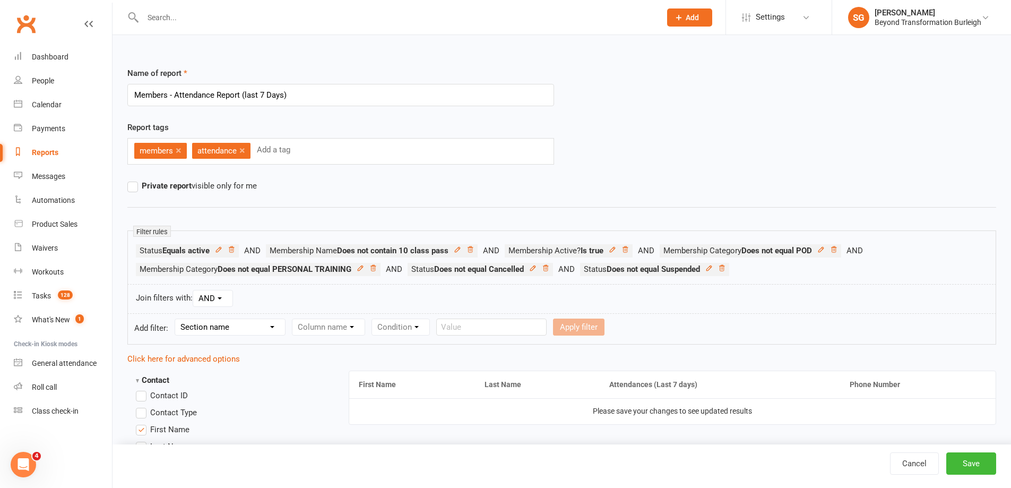
click at [247, 318] on form "Add filter: Section name Contact Attendance Aggregate Payment Booking Waitlist …" at bounding box center [561, 328] width 868 height 31
click at [247, 322] on select "Section name Contact Attendance Aggregate Payment Booking Waitlist Attendees Ca…" at bounding box center [230, 327] width 110 height 16
select select "11"
click at [177, 319] on select "Section name Contact Attendance Aggregate Payment Booking Waitlist Attendees Ca…" at bounding box center [230, 327] width 110 height 16
click at [386, 328] on select "Column name Membership ID Membership Name Membership Category Membership Start …" at bounding box center [395, 327] width 207 height 16
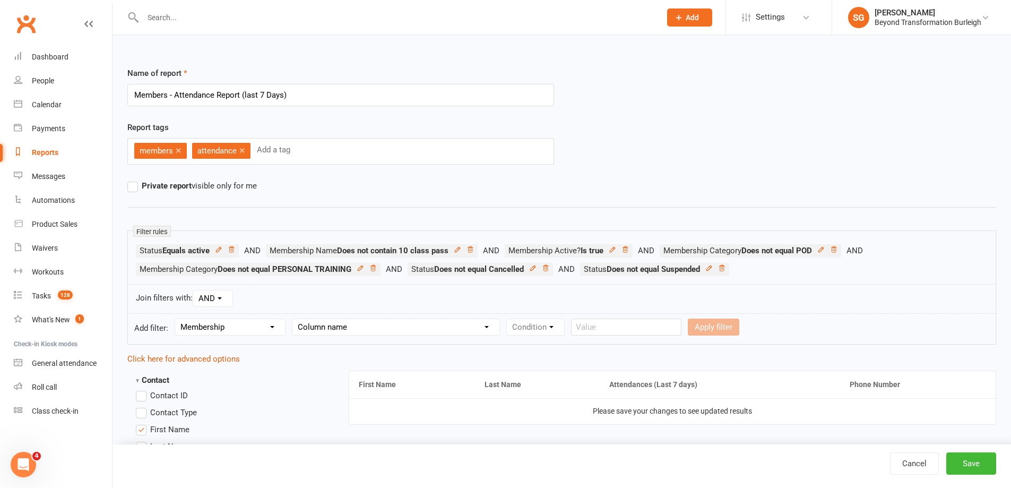
select select "1"
click at [293, 319] on select "Column name Membership ID Membership Name Membership Category Membership Start …" at bounding box center [395, 327] width 207 height 16
click at [552, 335] on div "Condition Equals Does not equal Contains Does not contain Is blank or does not …" at bounding box center [567, 326] width 123 height 17
click at [552, 329] on select "Condition Equals Does not equal Contains Does not contain Is blank or does not …" at bounding box center [568, 327] width 122 height 16
click at [508, 319] on select "Condition Equals Does not equal Contains Does not contain Is blank or does not …" at bounding box center [568, 327] width 122 height 16
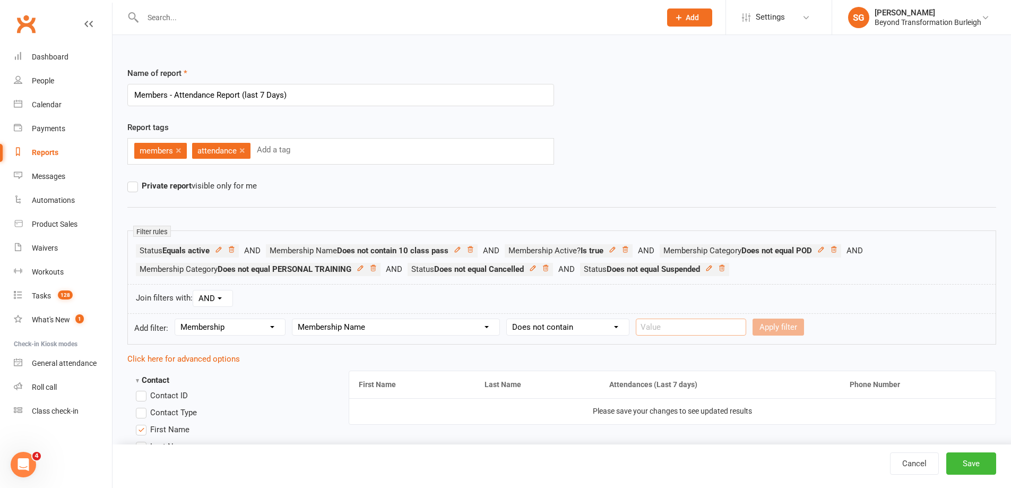
click at [655, 327] on input "text" at bounding box center [691, 326] width 110 height 17
click at [578, 327] on select "Condition Equals Does not equal Contains Does not contain Is blank or does not …" at bounding box center [568, 327] width 122 height 16
select select "1"
click at [508, 319] on select "Condition Equals Does not equal Contains Does not contain Is blank or does not …" at bounding box center [568, 327] width 122 height 16
click at [679, 326] on input "text" at bounding box center [691, 326] width 110 height 17
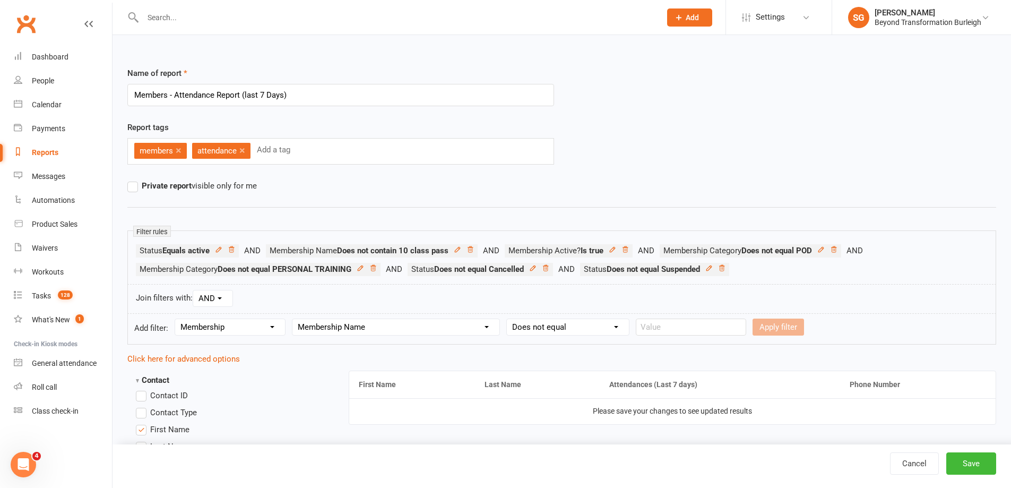
click at [592, 330] on select "Condition Equals Does not equal Contains Does not contain Is blank or does not …" at bounding box center [568, 327] width 122 height 16
click at [462, 321] on select "Column name Membership ID Membership Name Membership Category Membership Start …" at bounding box center [395, 327] width 207 height 16
select select "2"
click at [293, 319] on select "Column name Membership ID Membership Name Membership Category Membership Start …" at bounding box center [395, 327] width 207 height 16
click at [561, 321] on select "Condition Equals Does not equal Contains Does not contain Is blank or does not …" at bounding box center [568, 327] width 122 height 16
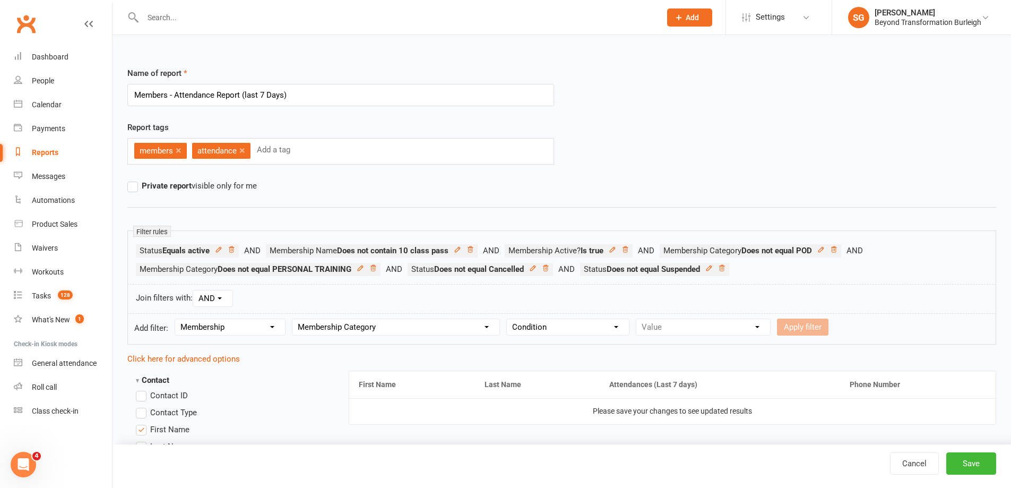
select select "1"
click at [508, 319] on select "Condition Equals Does not equal Contains Does not contain Is blank or does not …" at bounding box center [568, 327] width 122 height 16
click at [670, 332] on select "Value 12 WEEK PROGRAM 14 DAY SHRED CHALLENGES Event General GROUP CLASSES KIDS …" at bounding box center [703, 327] width 134 height 16
select select "12"
click at [637, 319] on select "Value 12 WEEK PROGRAM 14 DAY SHRED CHALLENGES Event General GROUP CLASSES KIDS …" at bounding box center [703, 327] width 134 height 16
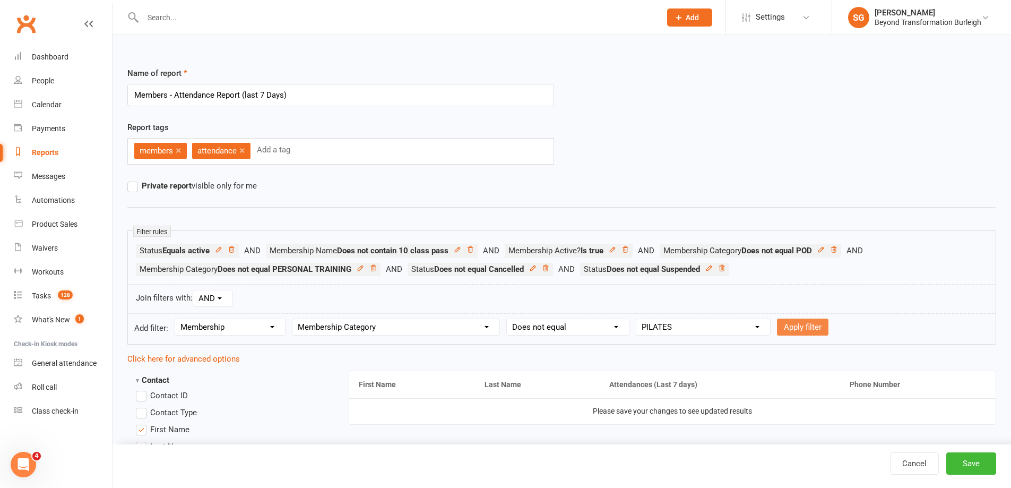
click at [793, 324] on button "Apply filter" at bounding box center [802, 326] width 51 height 17
select select
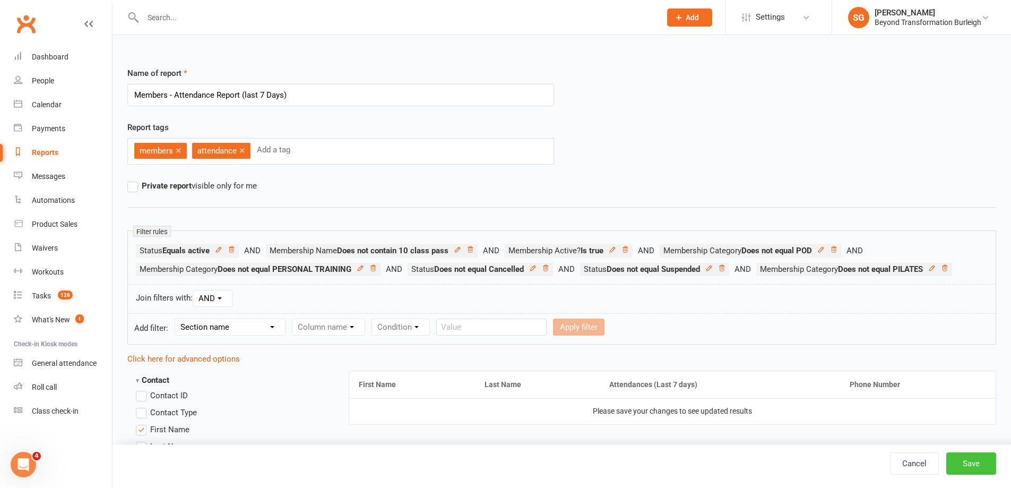
click at [979, 464] on button "Save" at bounding box center [971, 463] width 50 height 22
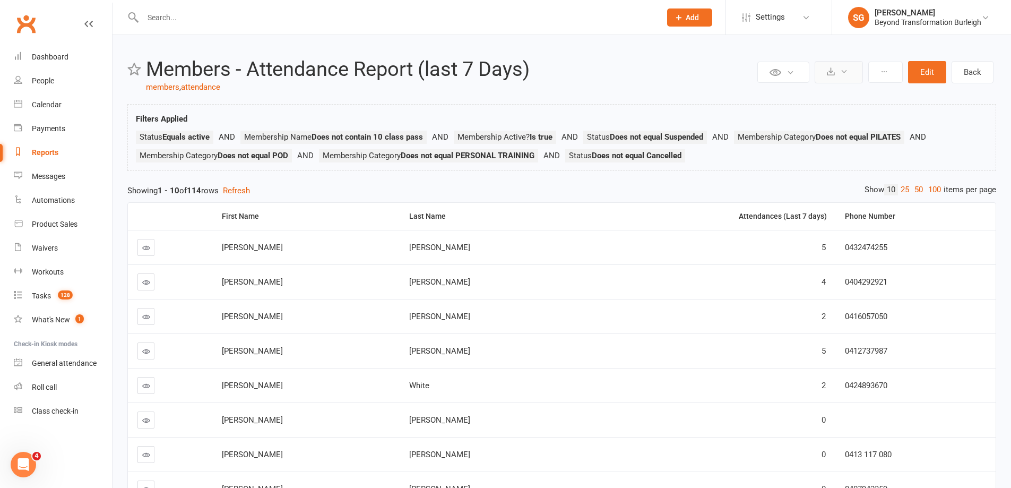
click at [846, 74] on icon at bounding box center [844, 71] width 8 height 8
click at [807, 99] on link "Export to CSV" at bounding box center [806, 97] width 111 height 21
click at [845, 74] on icon at bounding box center [844, 71] width 8 height 8
click at [841, 99] on link "Export to CSV" at bounding box center [806, 97] width 111 height 21
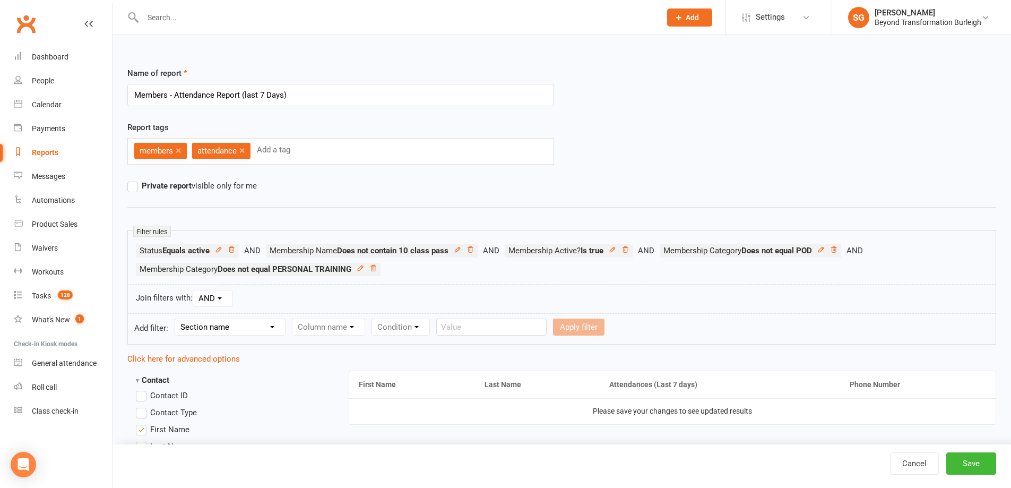
click at [42, 155] on div "Reports" at bounding box center [45, 152] width 27 height 8
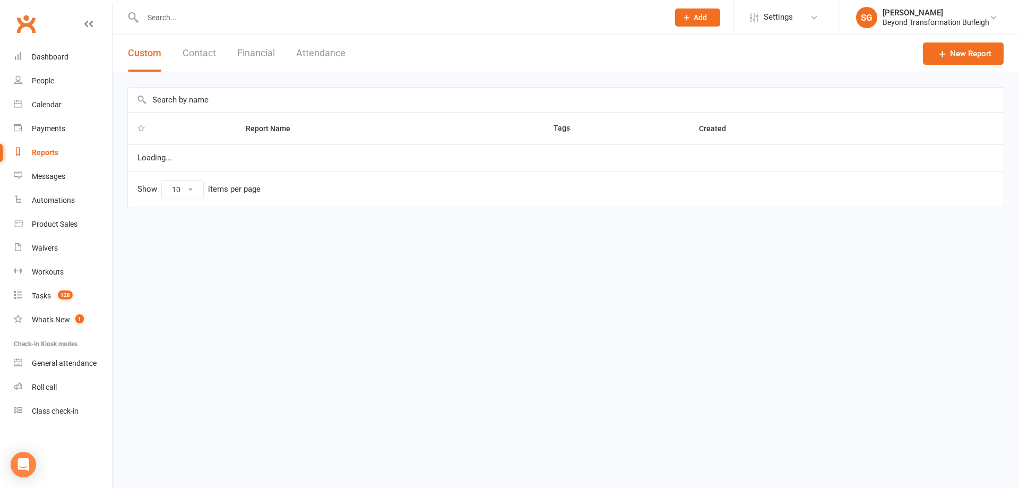
select select "100"
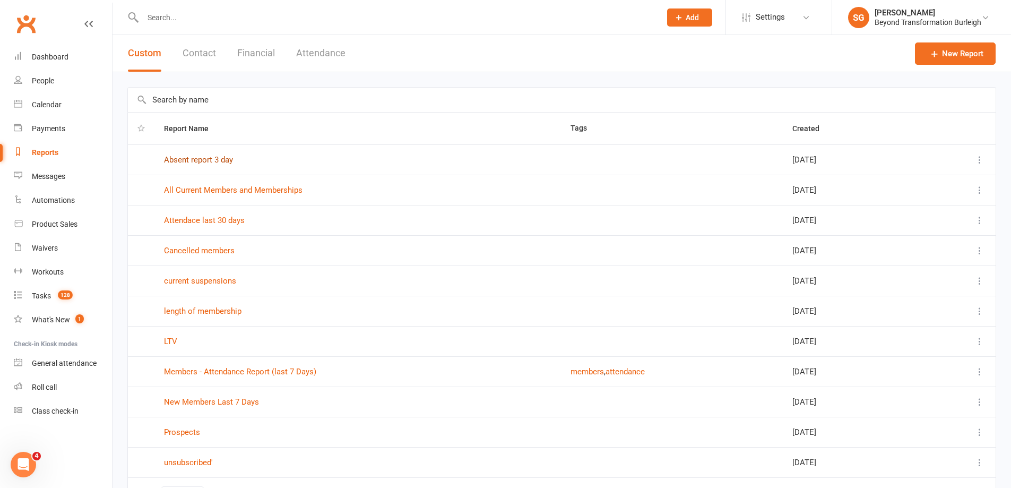
click at [203, 156] on link "Absent report 3 day" at bounding box center [198, 160] width 69 height 10
